Goal: Use online tool/utility: Utilize a website feature to perform a specific function

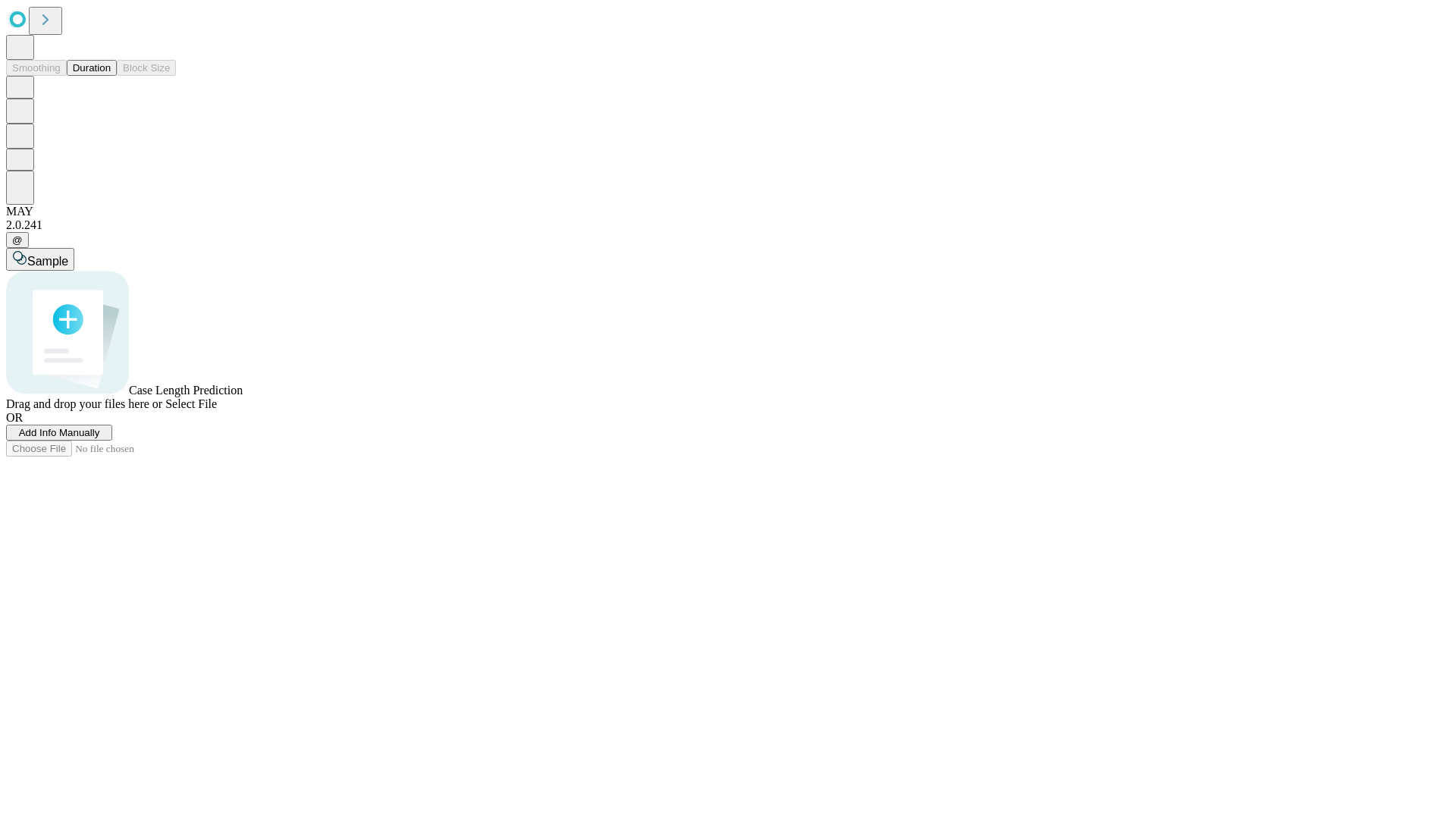
click at [111, 76] on button "Duration" at bounding box center [91, 67] width 50 height 16
click at [100, 438] on span "Add Info Manually" at bounding box center [59, 432] width 81 height 11
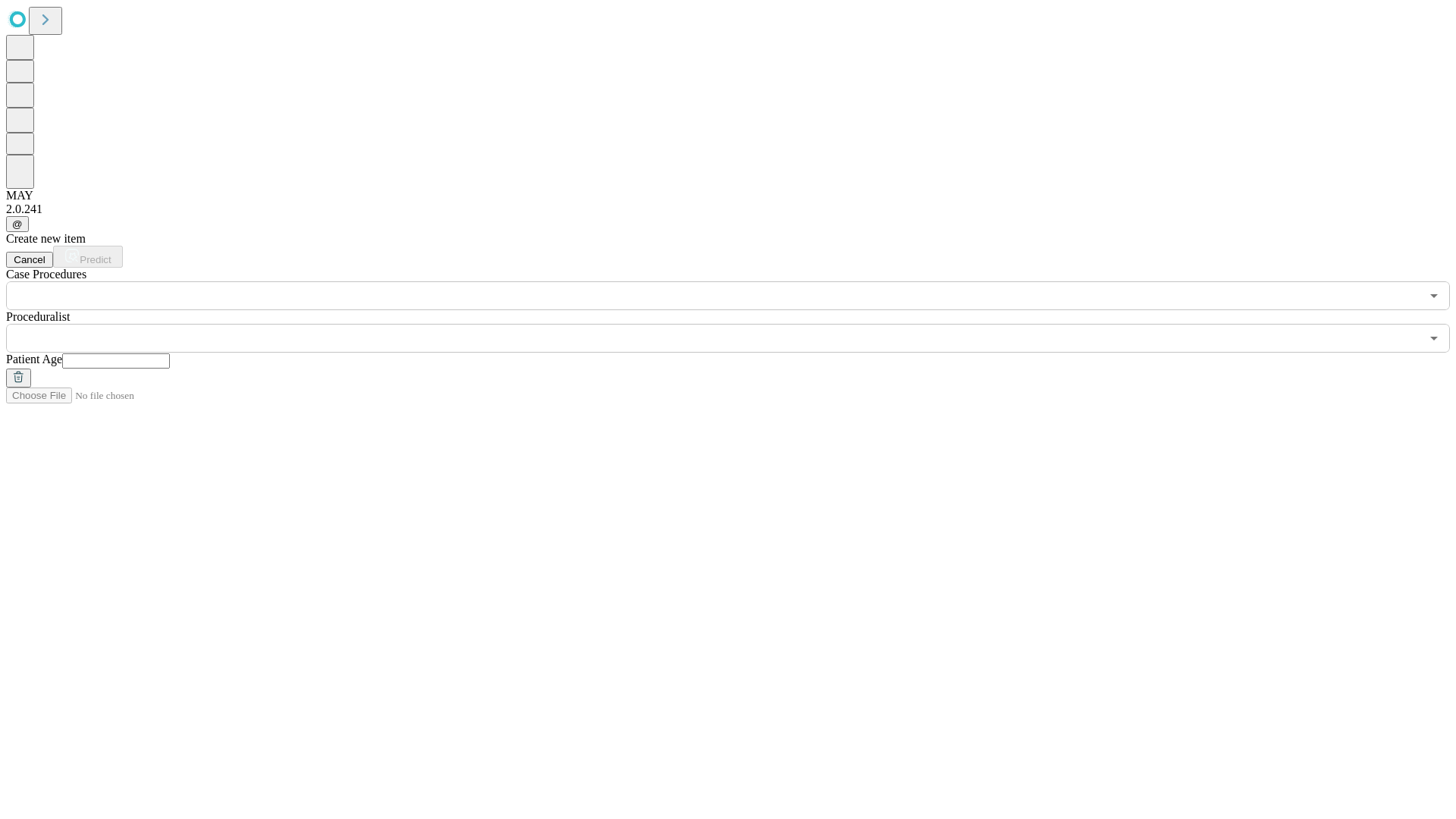
click at [170, 353] on input "text" at bounding box center [116, 360] width 107 height 16
type input "*"
click at [739, 324] on input "text" at bounding box center [713, 337] width 1415 height 29
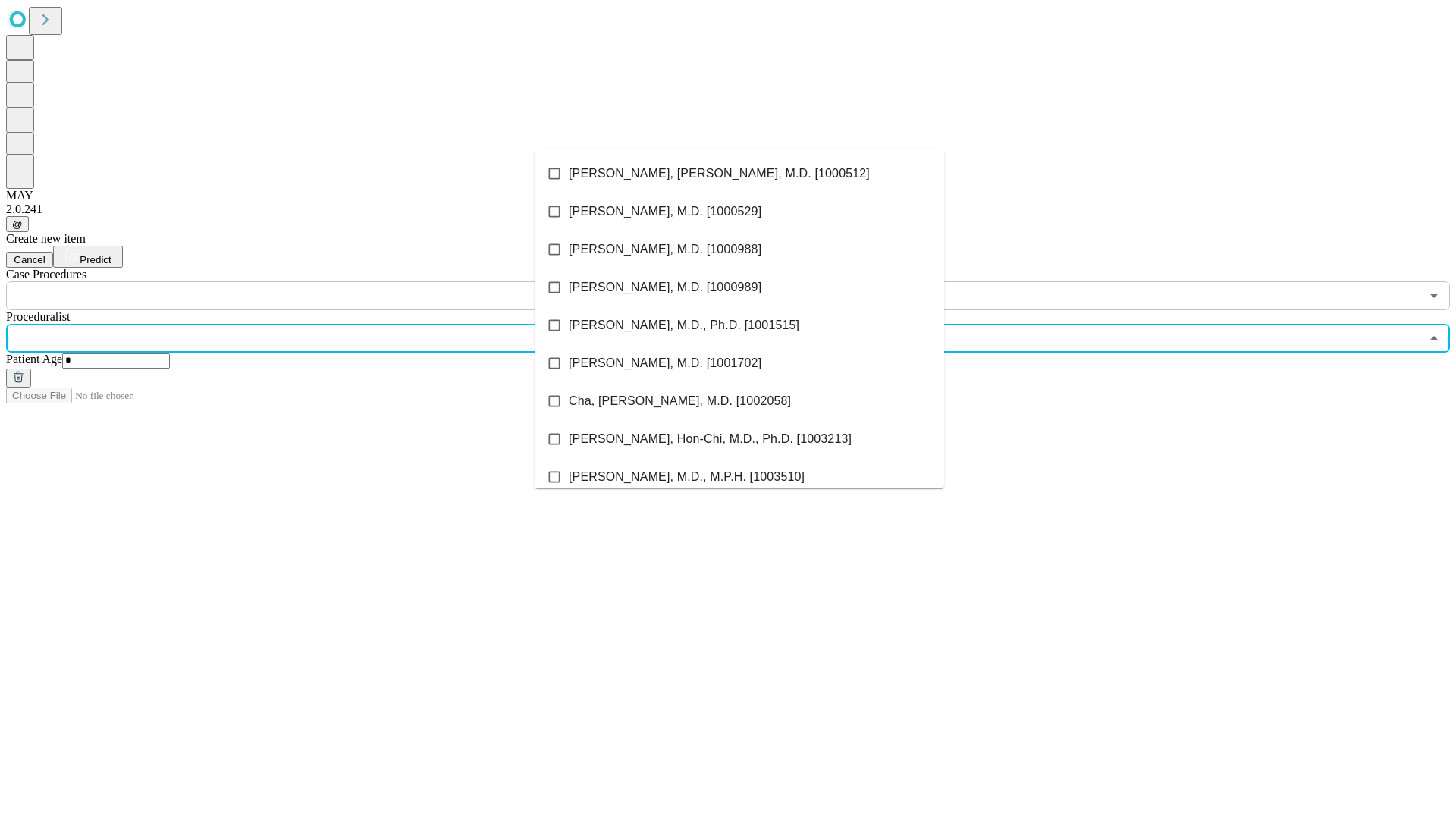
click at [740, 174] on li "[PERSON_NAME], [PERSON_NAME], M.D. [1000512]" at bounding box center [740, 174] width 410 height 38
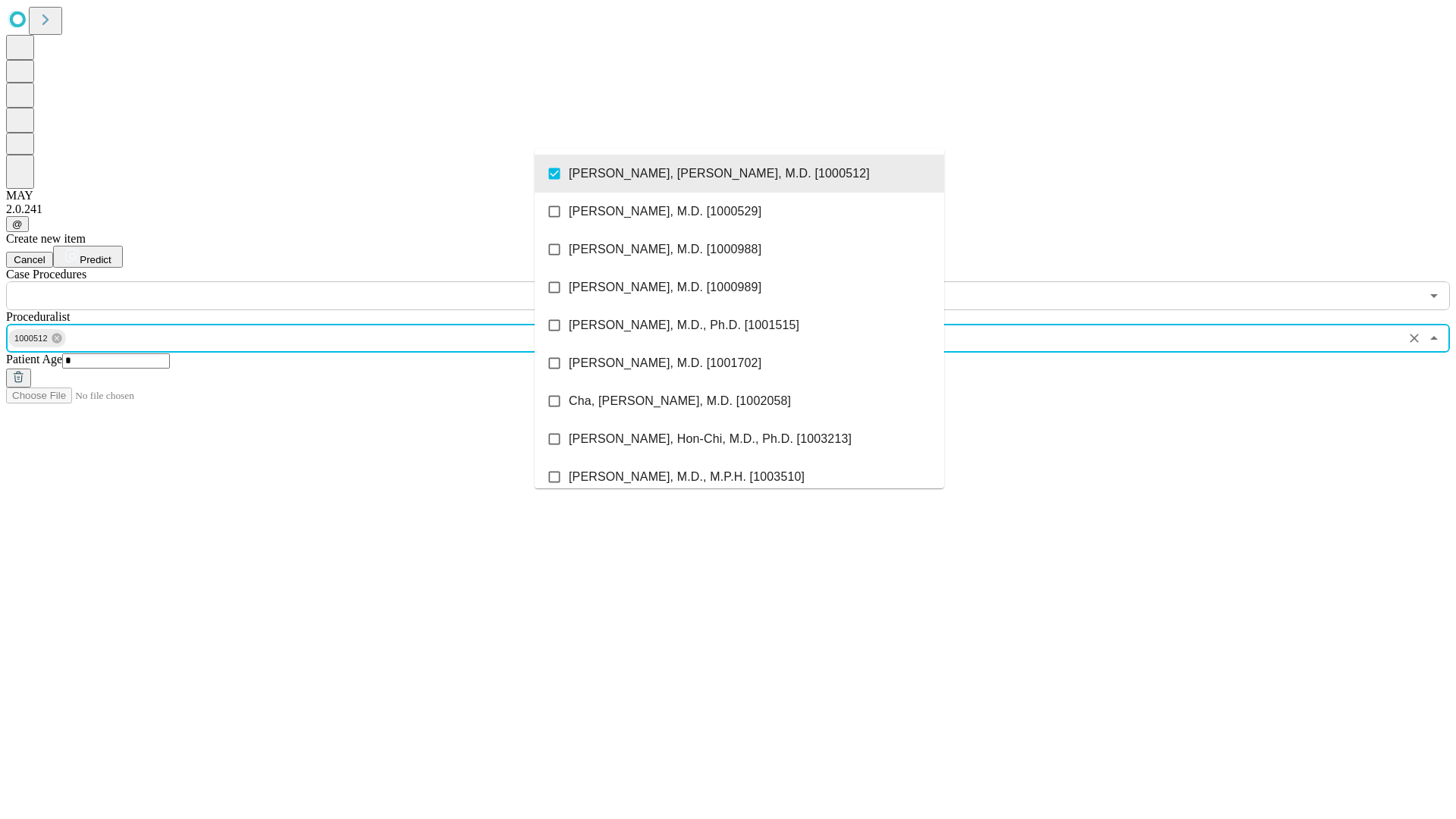
click at [319, 281] on input "text" at bounding box center [713, 295] width 1415 height 29
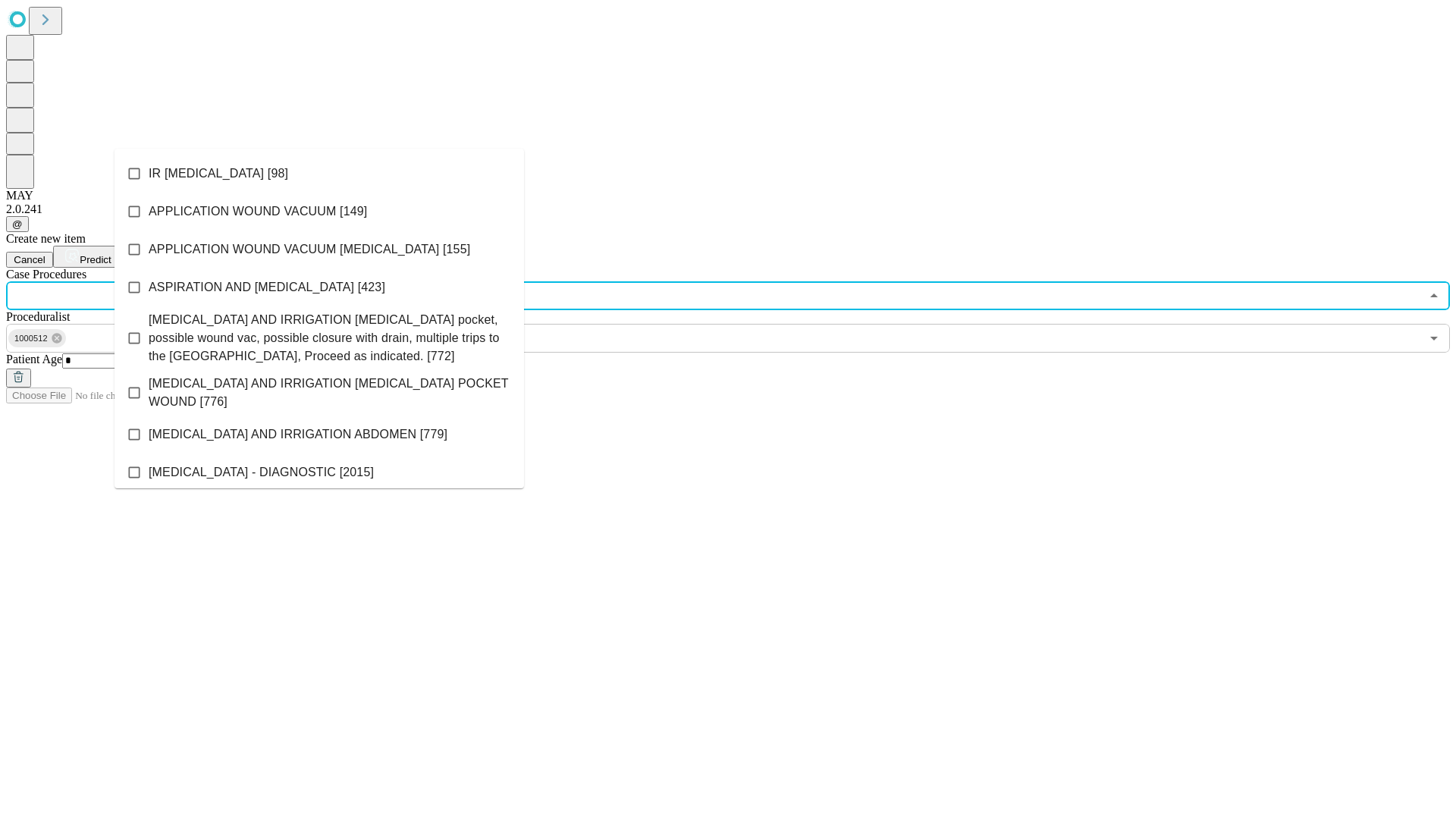
click at [320, 174] on li "IR [MEDICAL_DATA] [98]" at bounding box center [320, 174] width 410 height 38
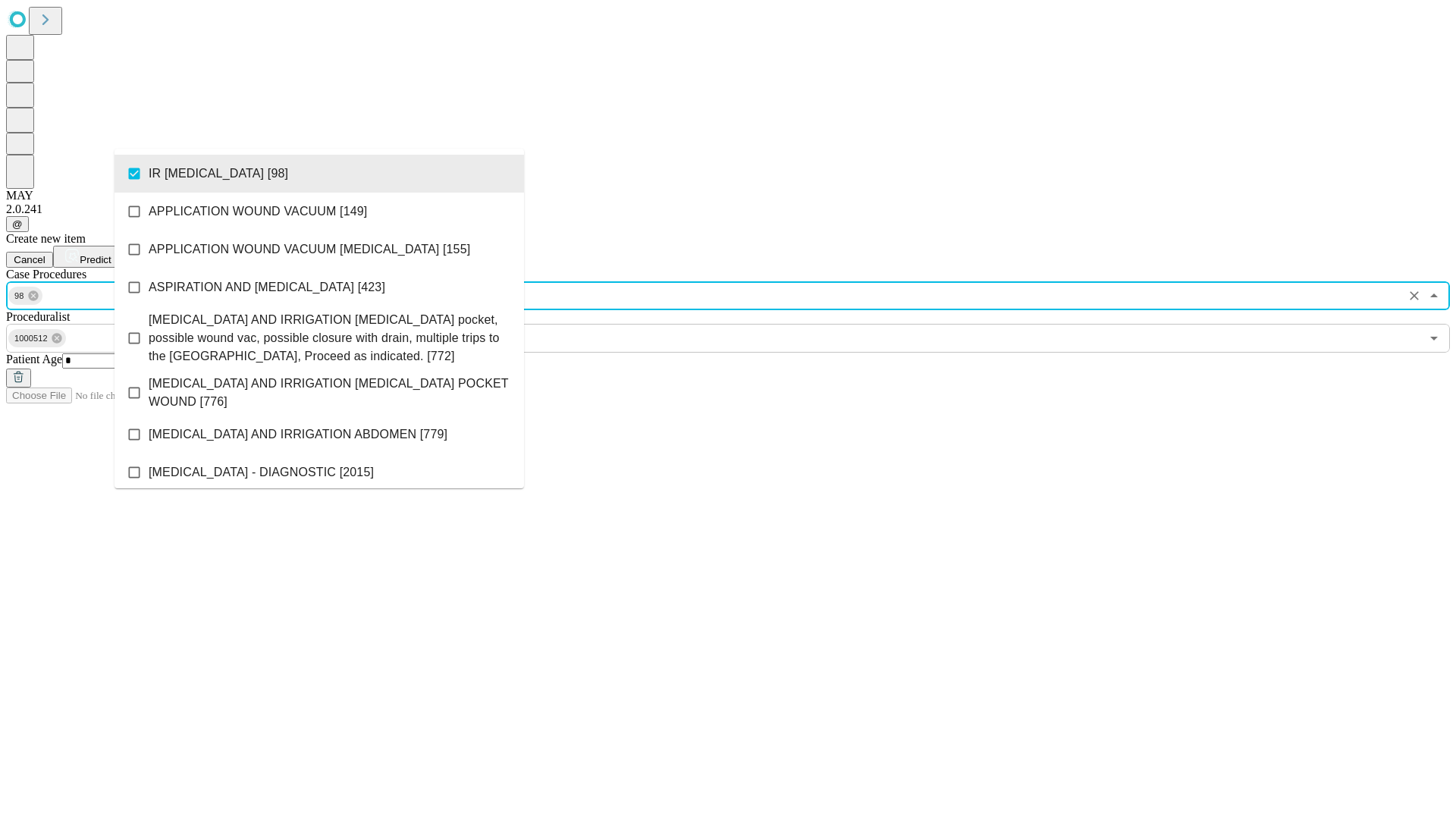
click at [111, 254] on span "Predict" at bounding box center [95, 260] width 31 height 11
